Goal: Information Seeking & Learning: Learn about a topic

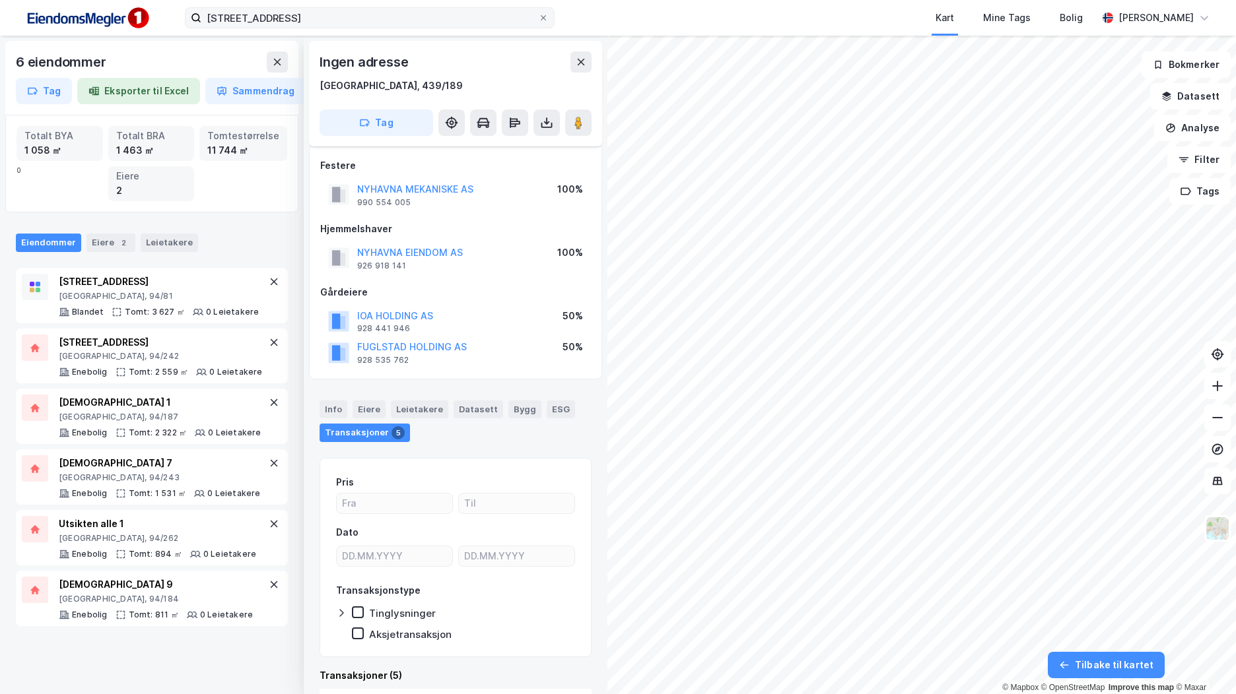
scroll to position [11, 0]
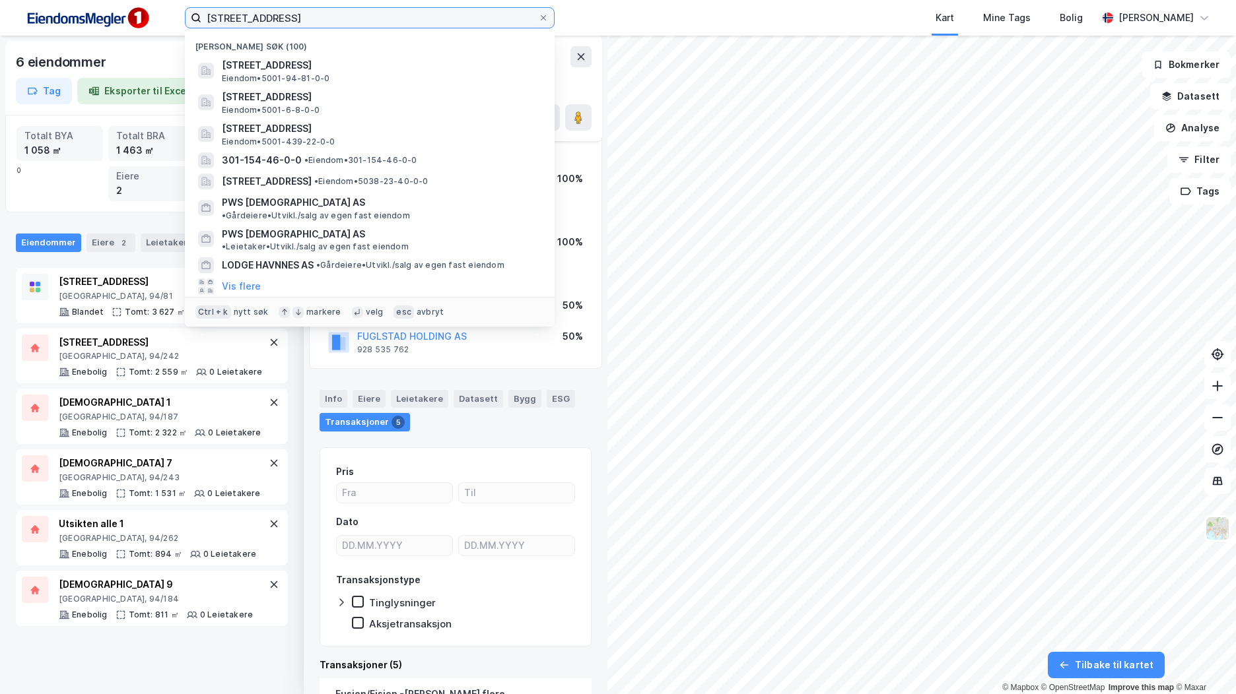
drag, startPoint x: 421, startPoint y: 18, endPoint x: 87, endPoint y: 13, distance: 333.4
click at [87, 13] on div "gamle [STREET_ADDRESS] Nylige søk (100) [STREET_ADDRESS] Eiendom • 5001-94-81-0…" at bounding box center [618, 18] width 1236 height 36
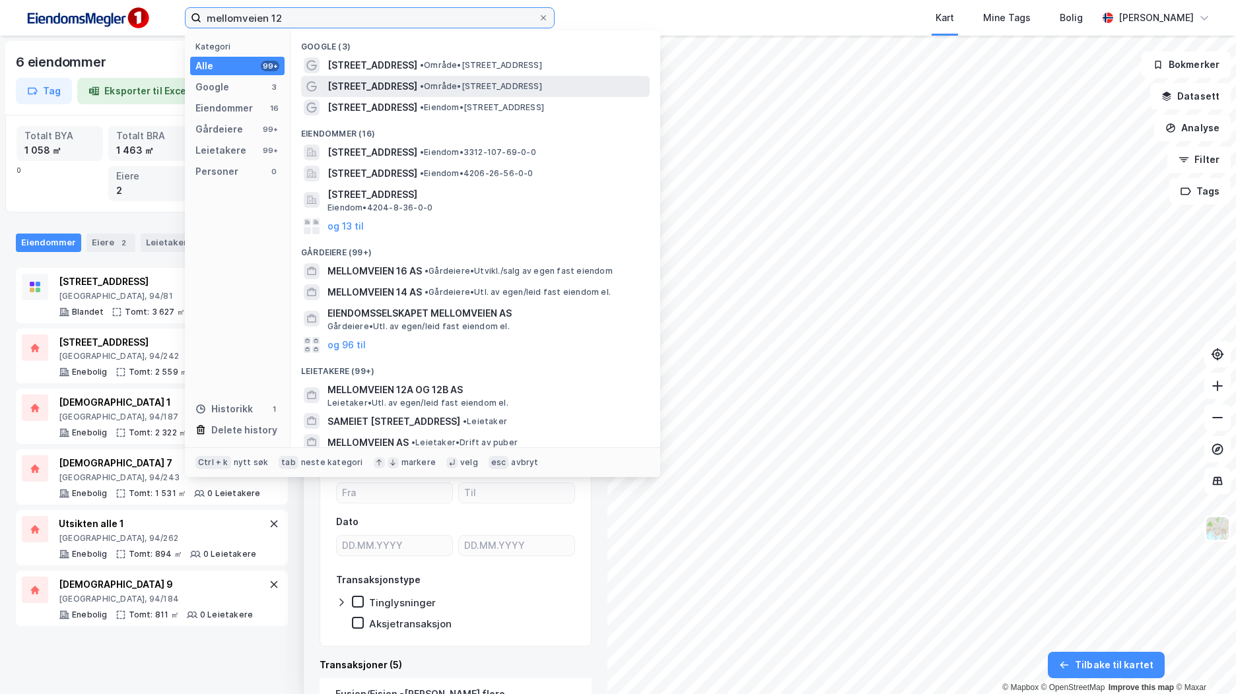
type input "mellomveien 12"
click at [444, 80] on div "[STREET_ADDRESS] • Område • [STREET_ADDRESS]" at bounding box center [487, 87] width 320 height 16
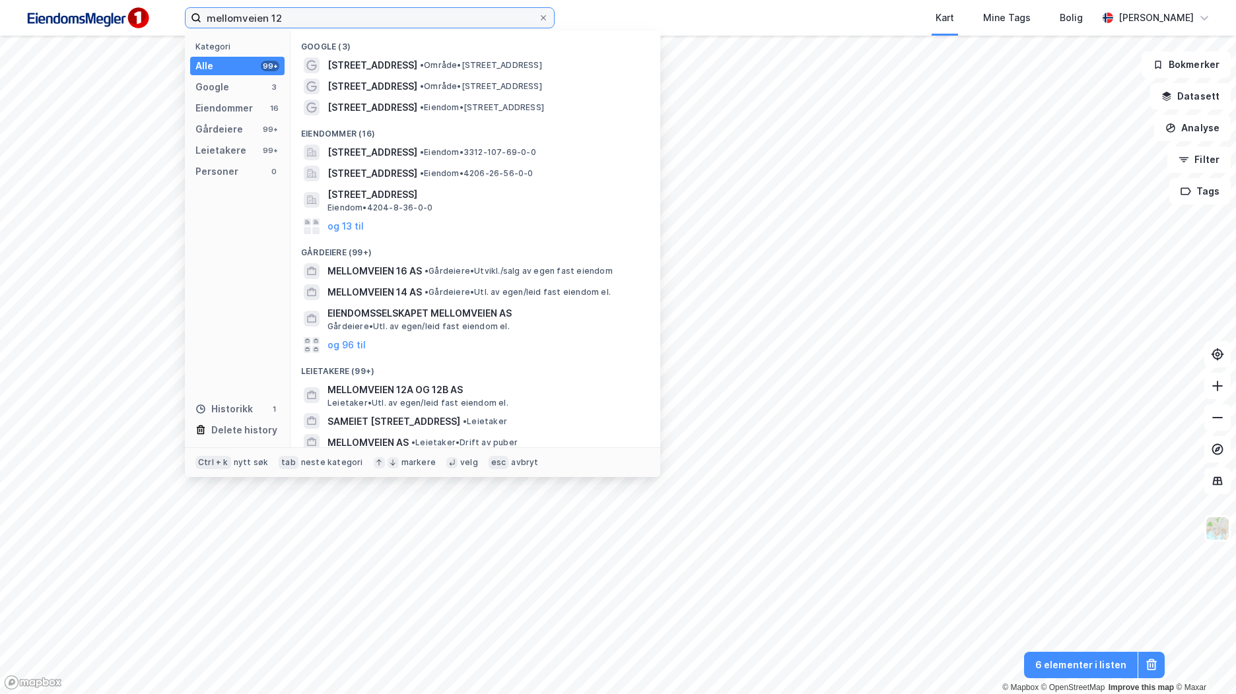
click at [307, 24] on input "mellomveien 12" at bounding box center [369, 18] width 337 height 20
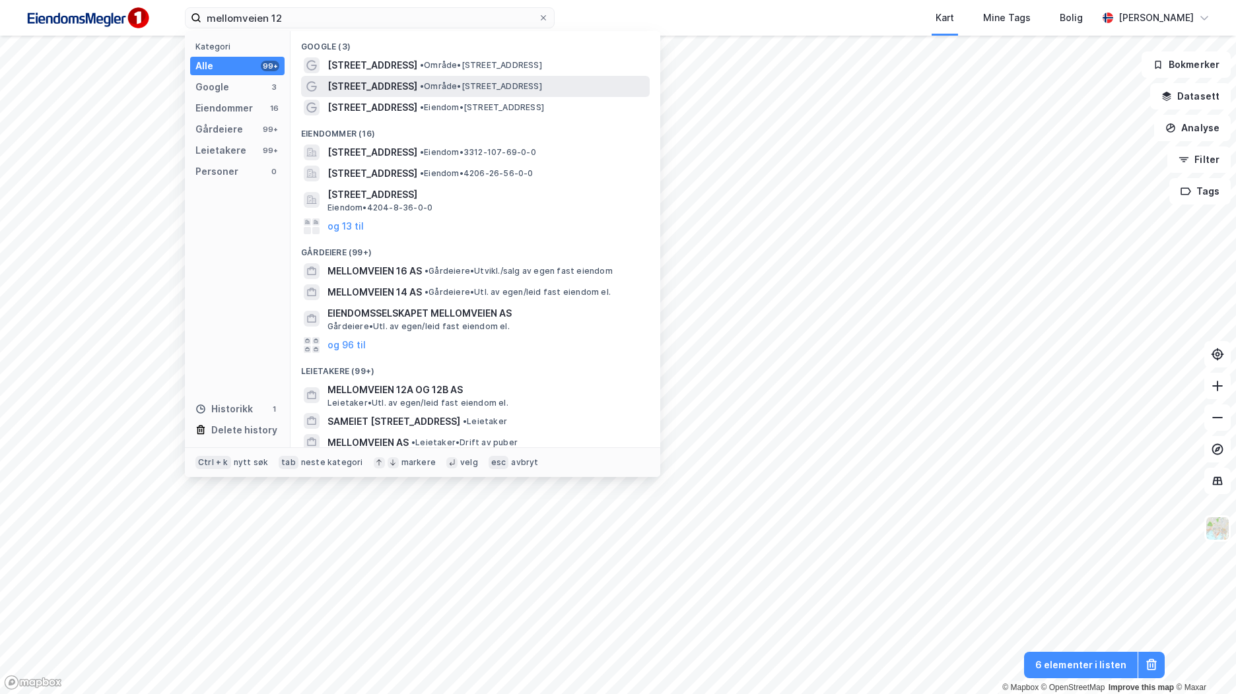
click at [471, 86] on span "• Område • [STREET_ADDRESS]" at bounding box center [481, 86] width 122 height 11
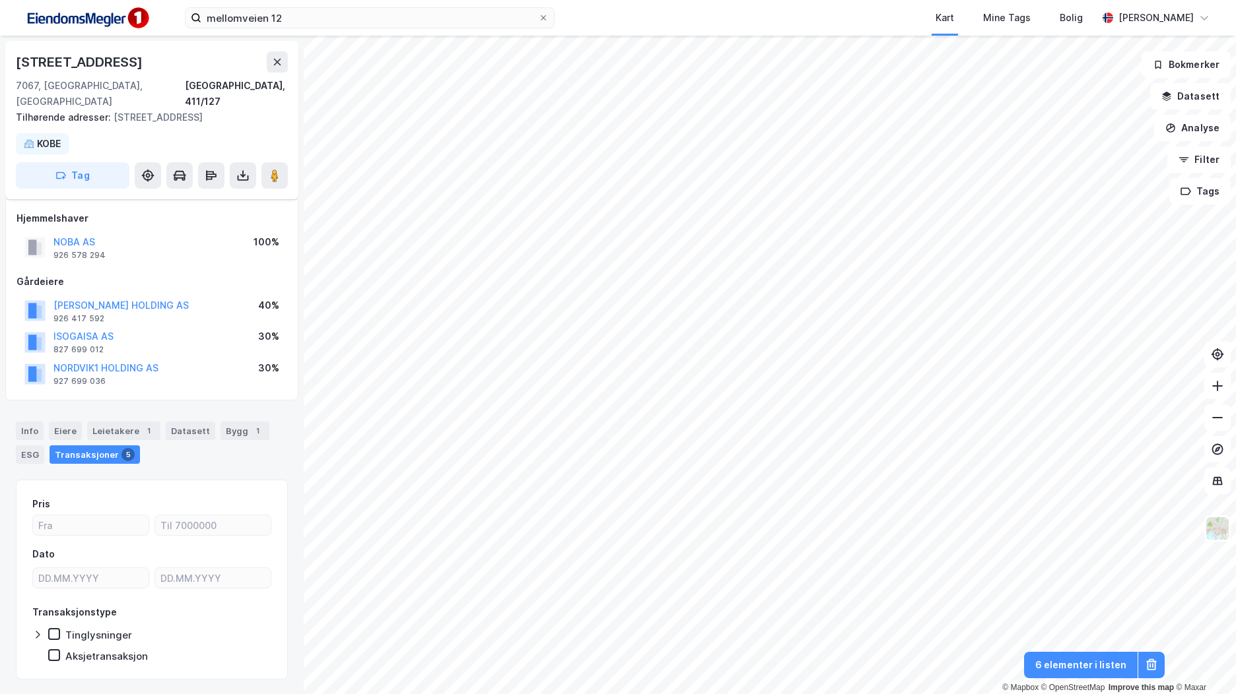
scroll to position [11, 0]
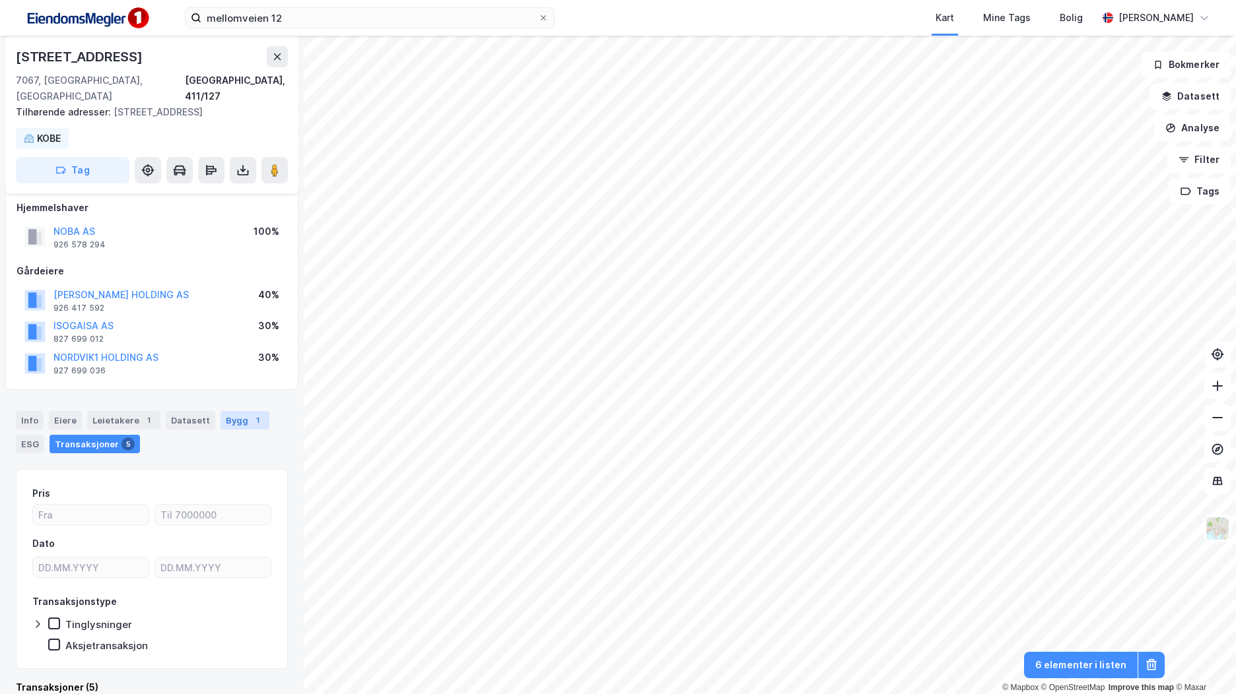
click at [230, 411] on div "Bygg 1" at bounding box center [244, 420] width 49 height 18
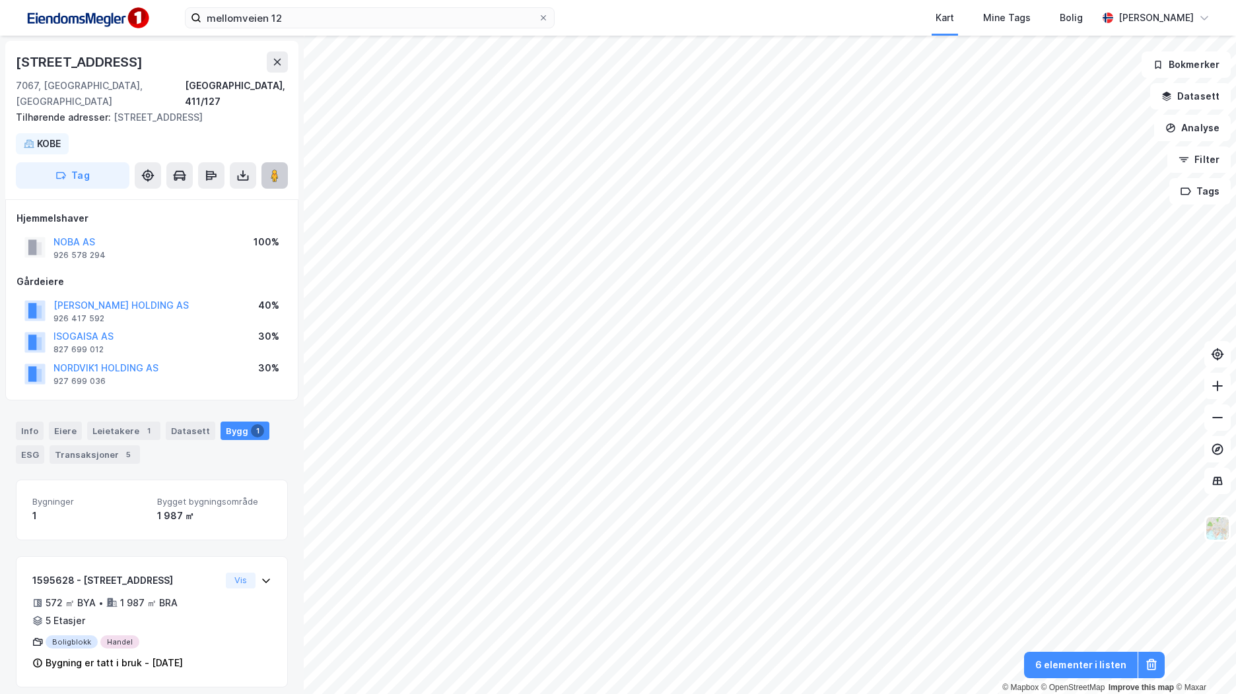
click at [287, 162] on button at bounding box center [274, 175] width 26 height 26
